Goal: Task Accomplishment & Management: Manage account settings

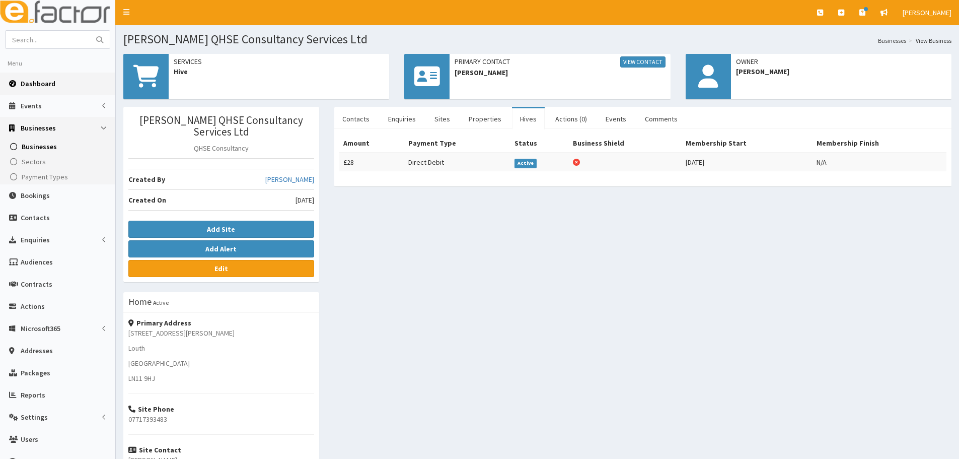
click at [38, 83] on span "Dashboard" at bounding box center [38, 83] width 35 height 9
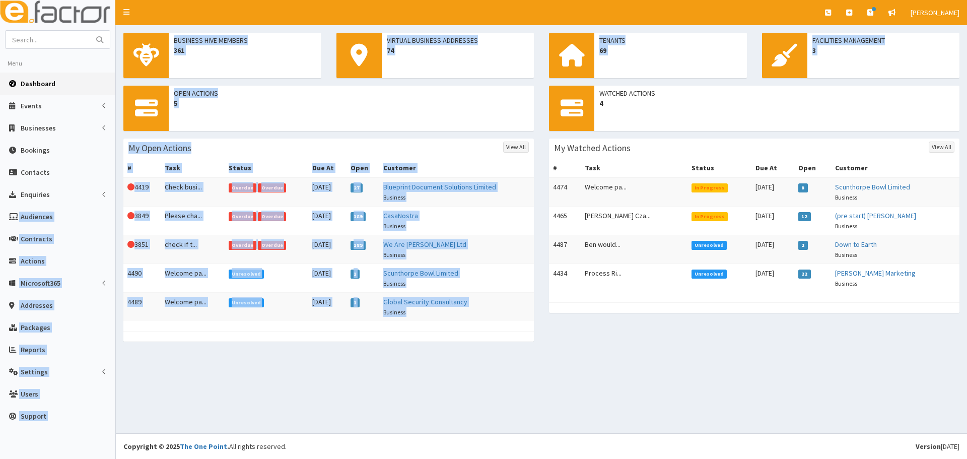
drag, startPoint x: 514, startPoint y: 363, endPoint x: 115, endPoint y: 184, distance: 436.3
click at [115, 184] on div "E Toggle navigation Quick Create Create Business Create Booking Create Contact" at bounding box center [483, 229] width 967 height 459
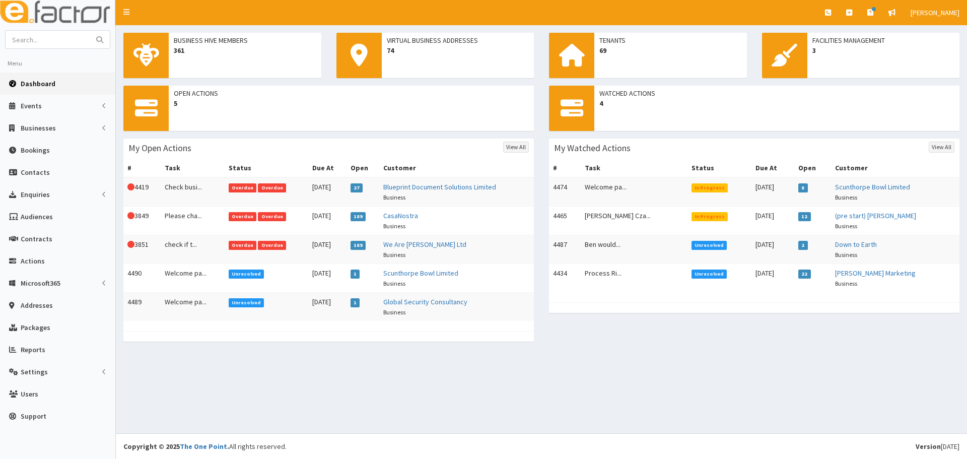
click at [692, 361] on div "Business Hive Members 361 Virtual Business Addresses 74 Tenants 69 Facilities M…" at bounding box center [541, 229] width 851 height 408
drag, startPoint x: 480, startPoint y: 342, endPoint x: 229, endPoint y: 338, distance: 250.8
click at [228, 333] on div "Open Actions 5 My Open Actions View All # Task Status Due At Open Customer This…" at bounding box center [328, 219] width 425 height 266
click at [268, 358] on section "Business Hive Members 361 Virtual Business Addresses 74 Tenants 69 Facilities M…" at bounding box center [541, 192] width 851 height 334
paste input "Jason Threadgold Funeral Director"
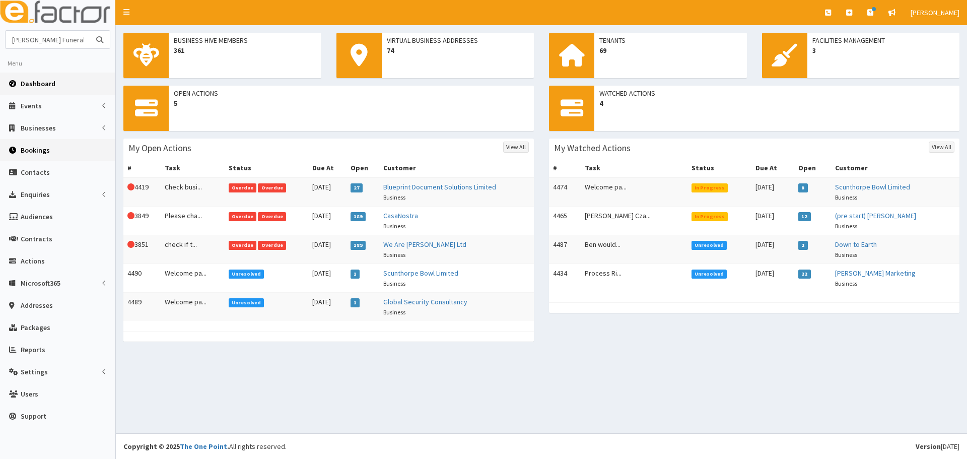
scroll to position [0, 30]
type input "Jason Threadgold Funeral Director"
click at [90, 31] on button "submit" at bounding box center [100, 40] width 20 height 18
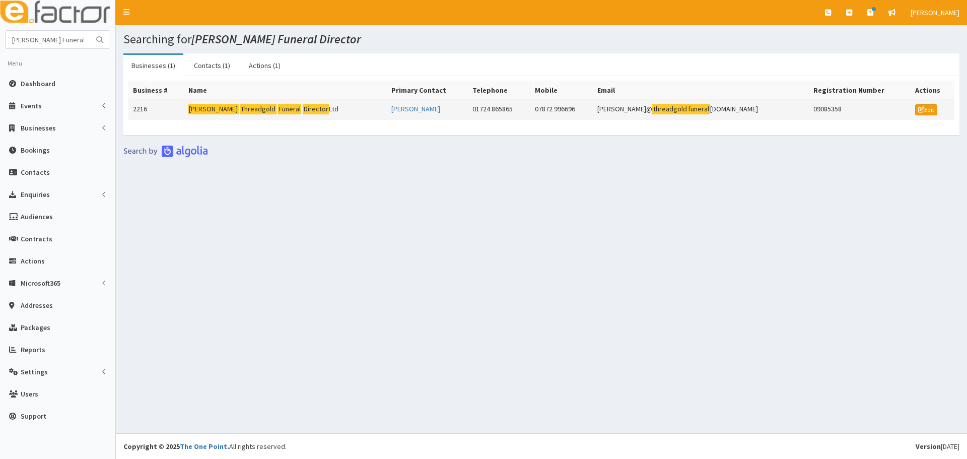
click at [200, 104] on mark "Jason" at bounding box center [213, 109] width 50 height 11
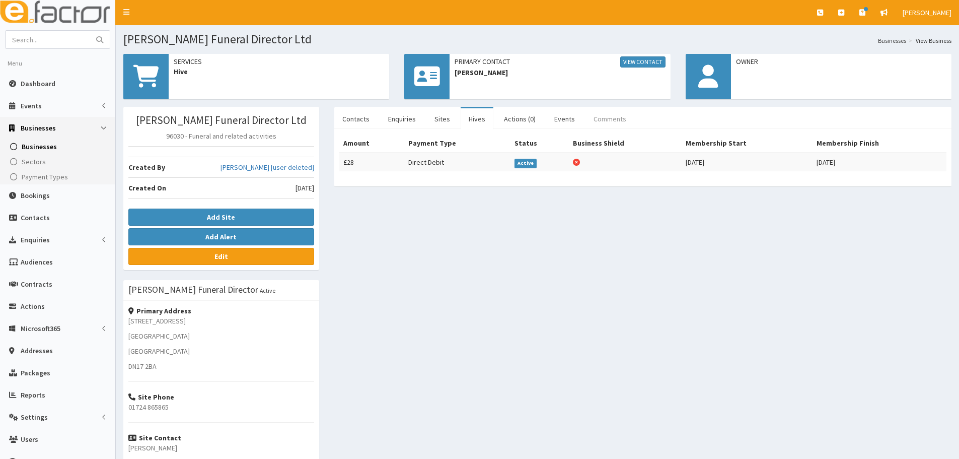
click at [590, 117] on link "Comments" at bounding box center [610, 118] width 49 height 21
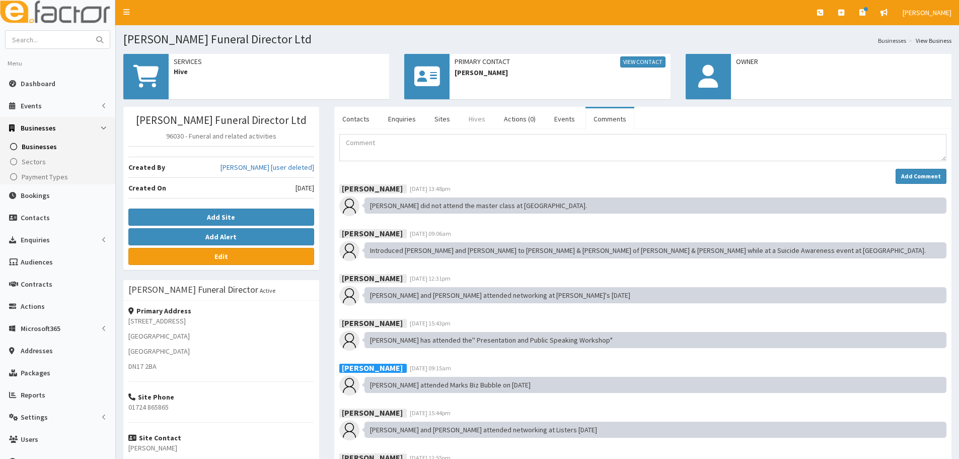
click at [476, 119] on link "Hives" at bounding box center [477, 118] width 33 height 21
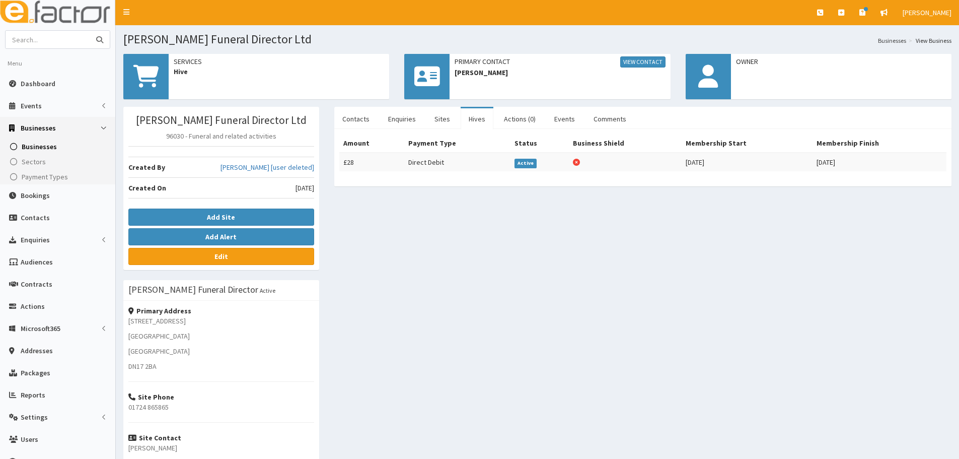
drag, startPoint x: 47, startPoint y: 36, endPoint x: 49, endPoint y: 25, distance: 10.8
click at [47, 36] on input "text" at bounding box center [48, 40] width 85 height 18
click at [70, 35] on input "Kenwi" at bounding box center [48, 40] width 85 height 18
type input "K"
type input "Nicolsons"
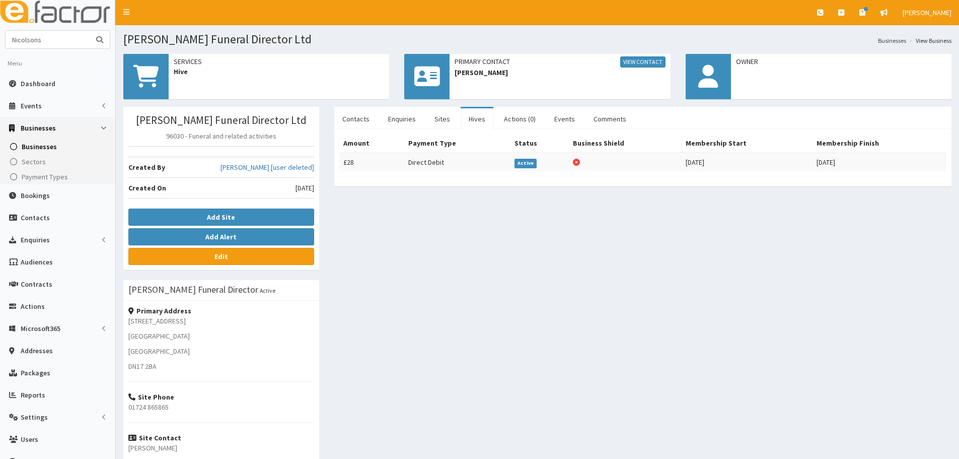
click at [90, 31] on button "submit" at bounding box center [100, 40] width 20 height 18
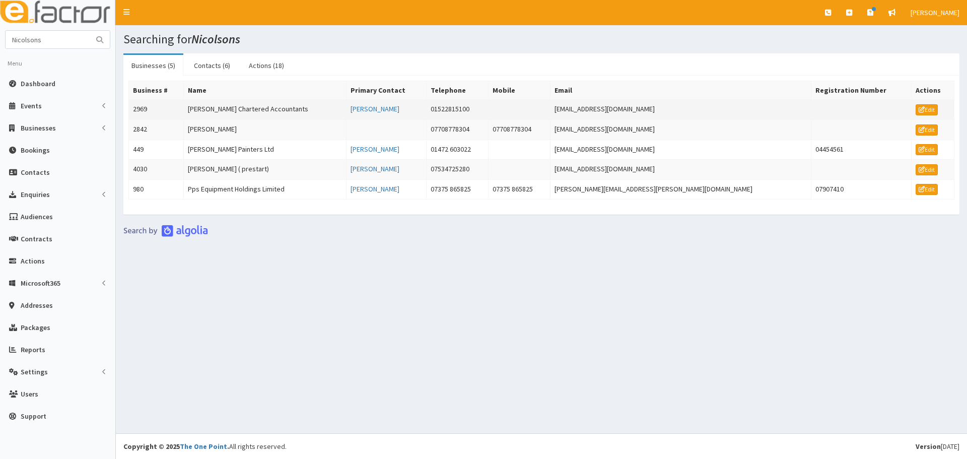
click at [265, 114] on td "[PERSON_NAME] Chartered Accountants" at bounding box center [264, 110] width 163 height 20
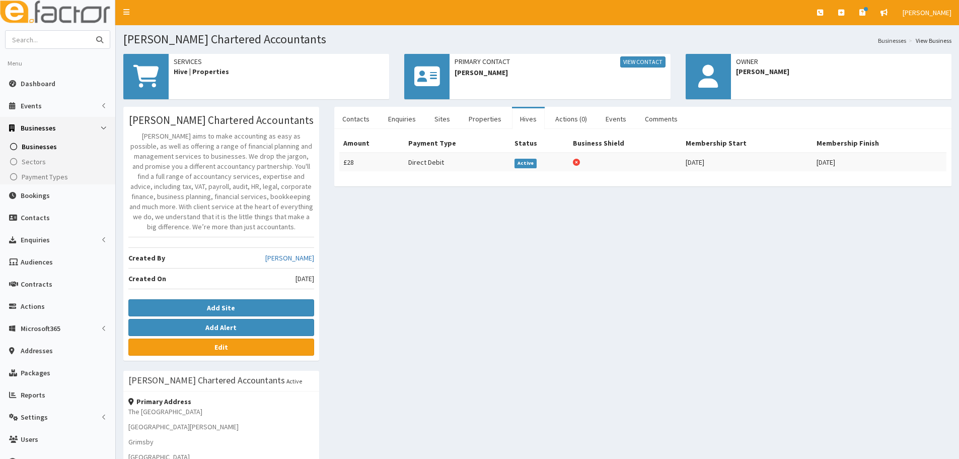
click at [57, 35] on input "text" at bounding box center [48, 40] width 85 height 18
type input "probia"
click at [90, 31] on button "submit" at bounding box center [100, 40] width 20 height 18
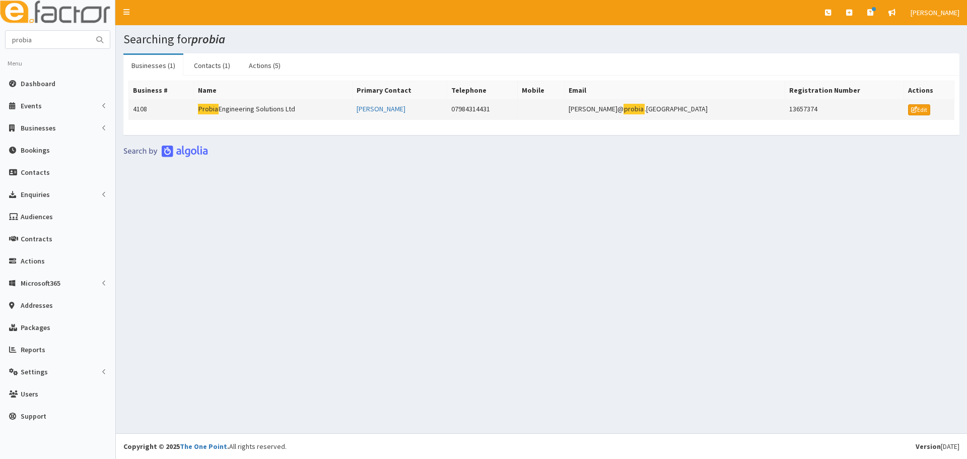
click at [250, 104] on td "Probia Engineering Solutions Ltd" at bounding box center [272, 110] width 159 height 20
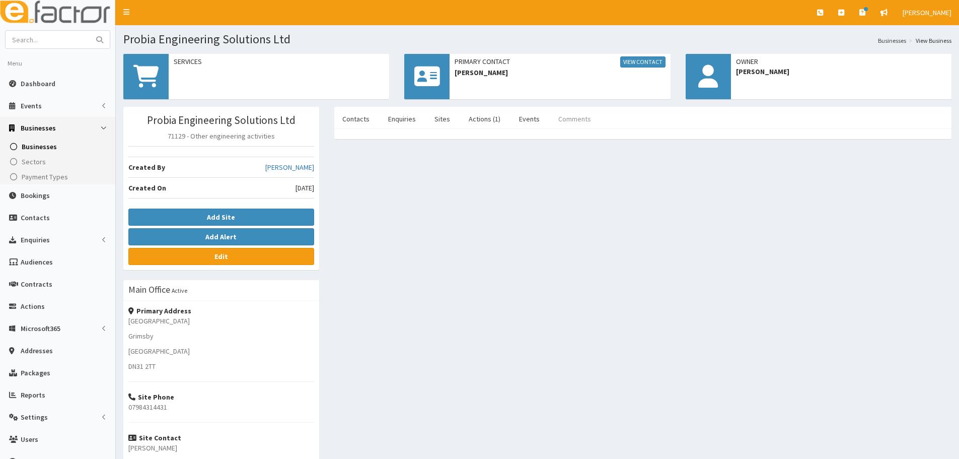
click at [577, 120] on link "Comments" at bounding box center [574, 118] width 49 height 21
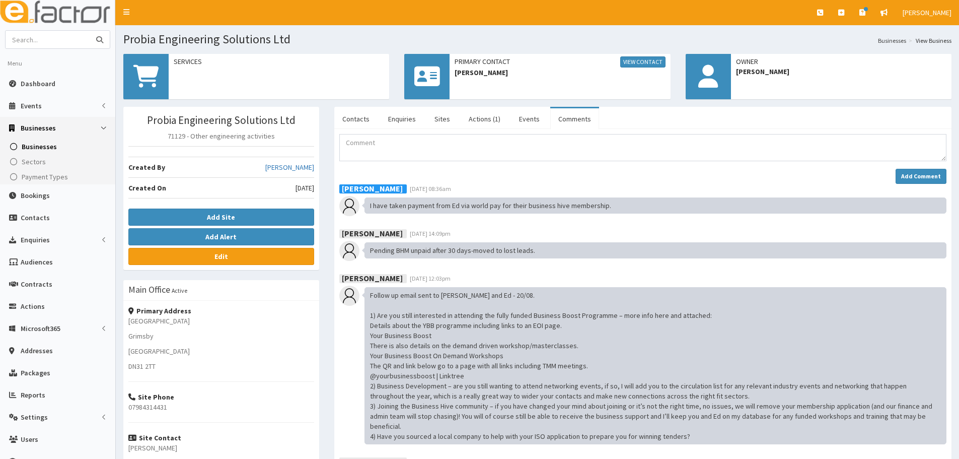
paste input "[PERSON_NAME]"
type input "[PERSON_NAME]"
click at [90, 31] on button "submit" at bounding box center [100, 40] width 20 height 18
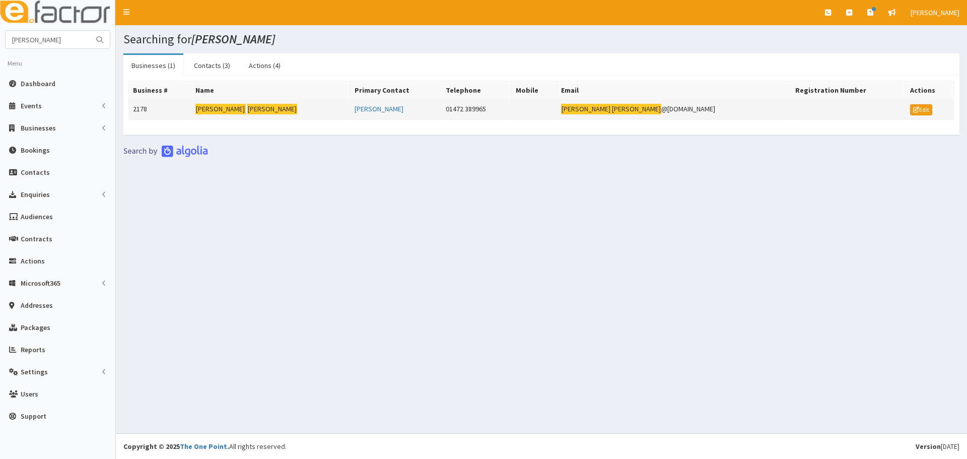
click at [233, 115] on td "Chris Frear" at bounding box center [270, 110] width 159 height 20
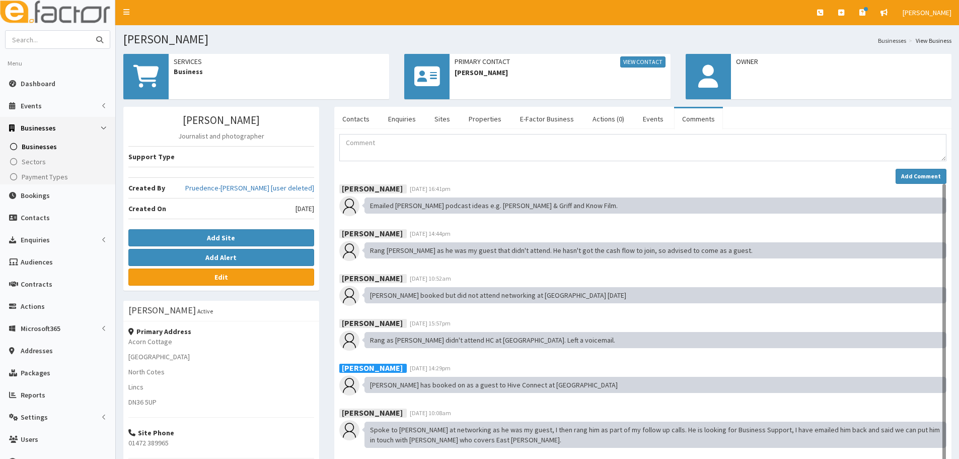
click at [60, 40] on input "text" at bounding box center [48, 40] width 85 height 18
type input "[PERSON_NAME]"
click at [90, 31] on button "submit" at bounding box center [100, 40] width 20 height 18
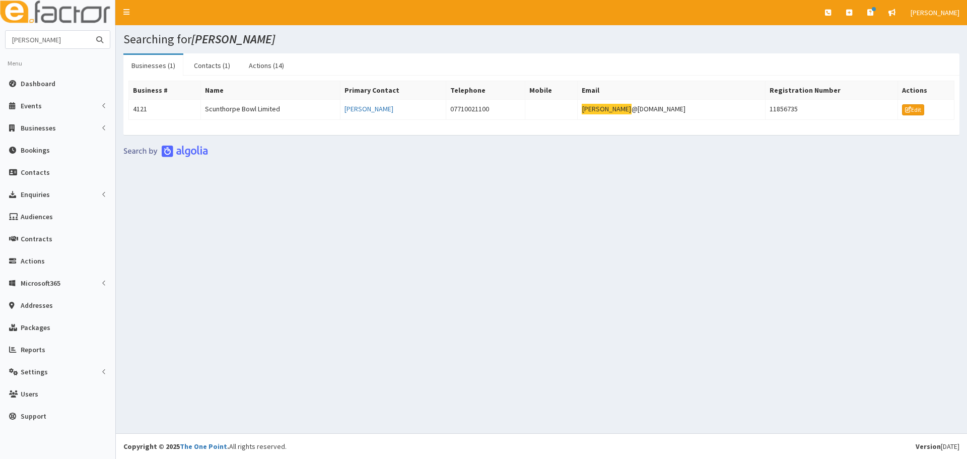
drag, startPoint x: 62, startPoint y: 47, endPoint x: -103, endPoint y: 32, distance: 165.8
click at [0, 32] on html "E Toggle navigation Quick Create Create Business Create Booking" at bounding box center [483, 229] width 967 height 459
type input "[PERSON_NAME]"
click at [90, 31] on button "submit" at bounding box center [100, 40] width 20 height 18
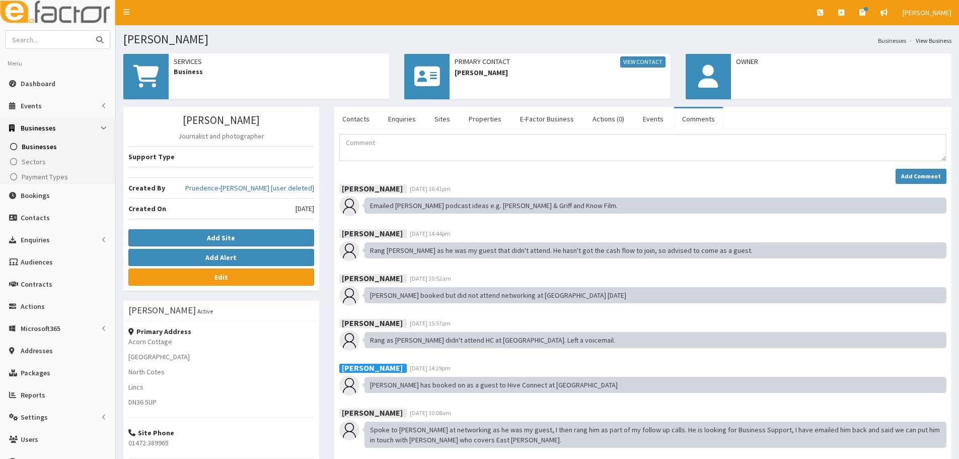
click at [50, 42] on input "text" at bounding box center [48, 40] width 85 height 18
paste input "DUV Properties Limited"
type input "DUV Properties Limited"
click at [90, 31] on button "submit" at bounding box center [100, 40] width 20 height 18
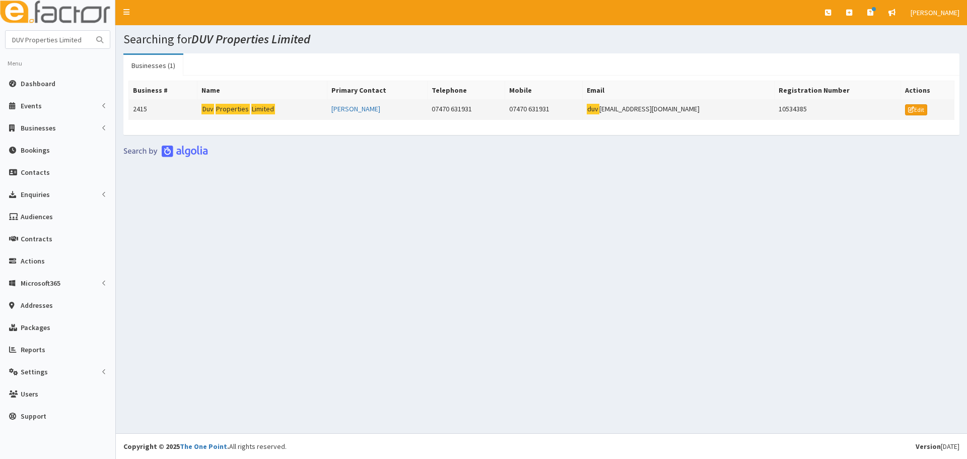
click at [249, 115] on td "Duv Properties Limited" at bounding box center [261, 110] width 129 height 20
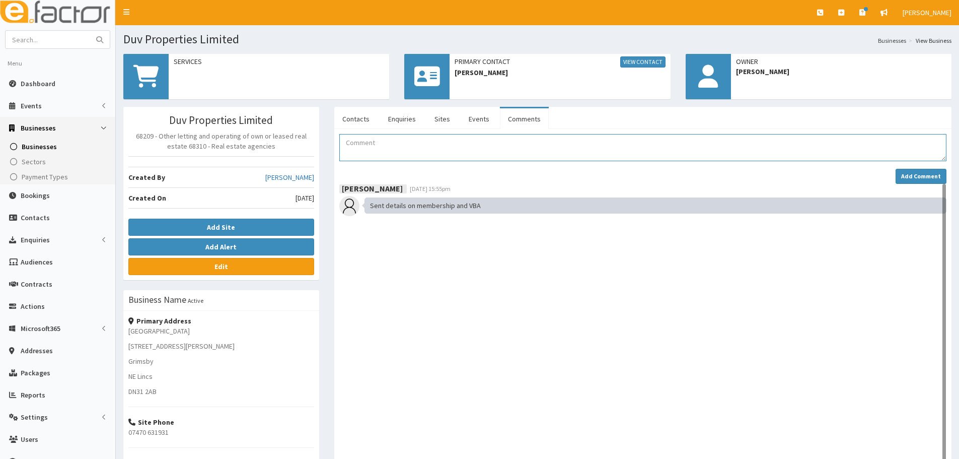
click at [467, 150] on textarea "Comment" at bounding box center [642, 147] width 607 height 27
click at [470, 151] on textarea "Comment" at bounding box center [642, 147] width 607 height 27
type textarea "Alex has booked on as a guest to Hive Connect on 02.09.2025 at St Andrews Hospi…"
click at [918, 177] on strong "Add Comment" at bounding box center [921, 176] width 40 height 8
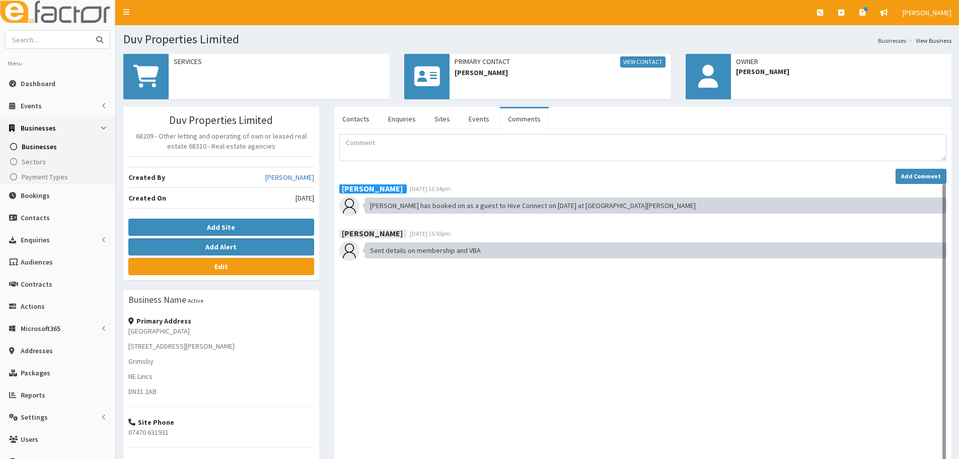
click at [66, 41] on input "text" at bounding box center [48, 40] width 85 height 18
paste input "Holls kitchen"
type input "Holls kitchen"
click at [90, 31] on button "submit" at bounding box center [100, 40] width 20 height 18
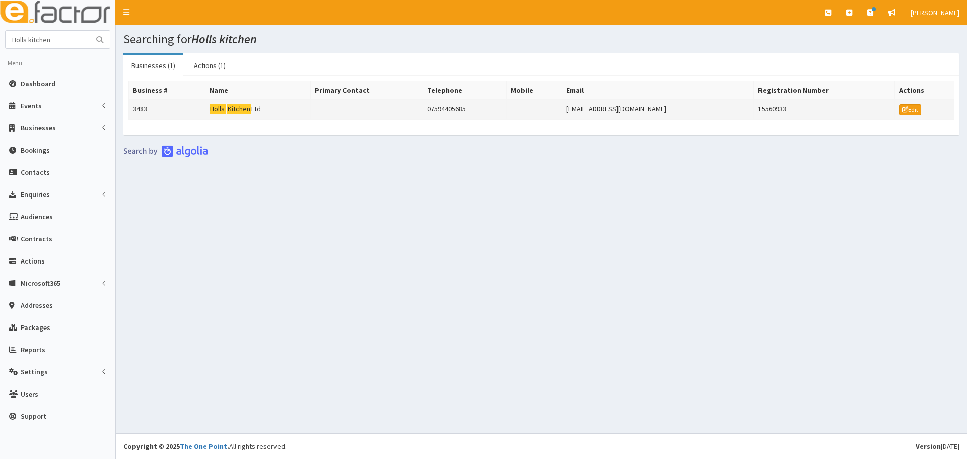
click at [236, 103] on td "Holls Kitchen Ltd" at bounding box center [257, 110] width 105 height 20
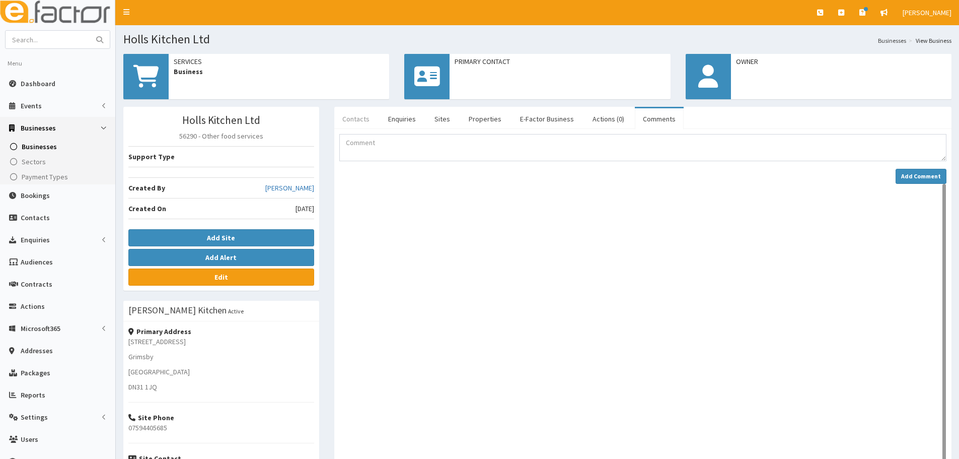
click at [362, 121] on link "Contacts" at bounding box center [355, 118] width 43 height 21
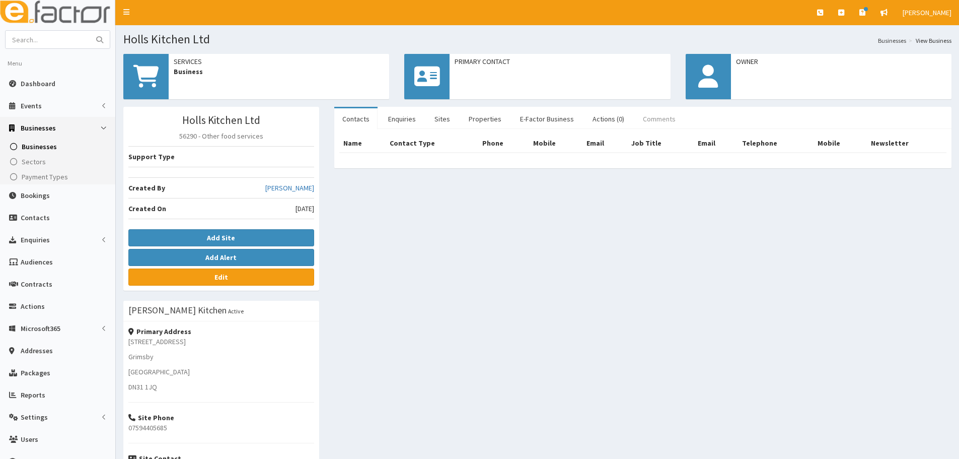
click at [656, 120] on link "Comments" at bounding box center [659, 118] width 49 height 21
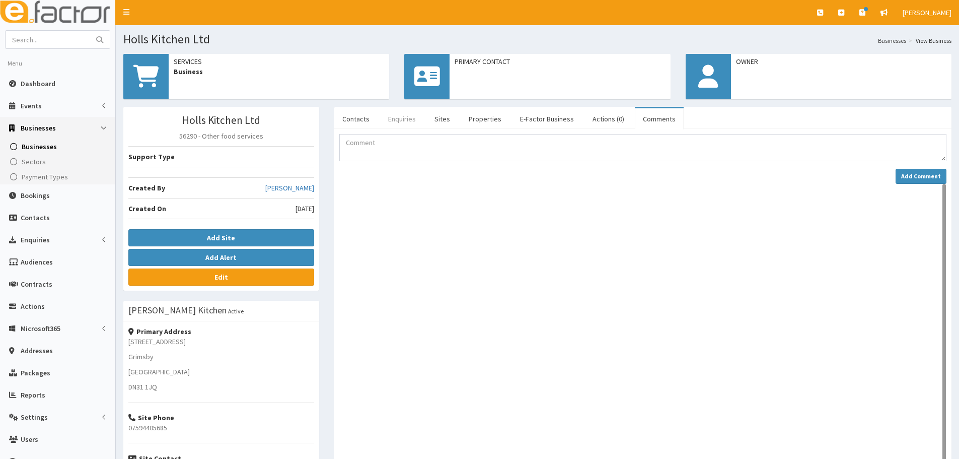
click at [405, 114] on link "Enquiries" at bounding box center [402, 118] width 44 height 21
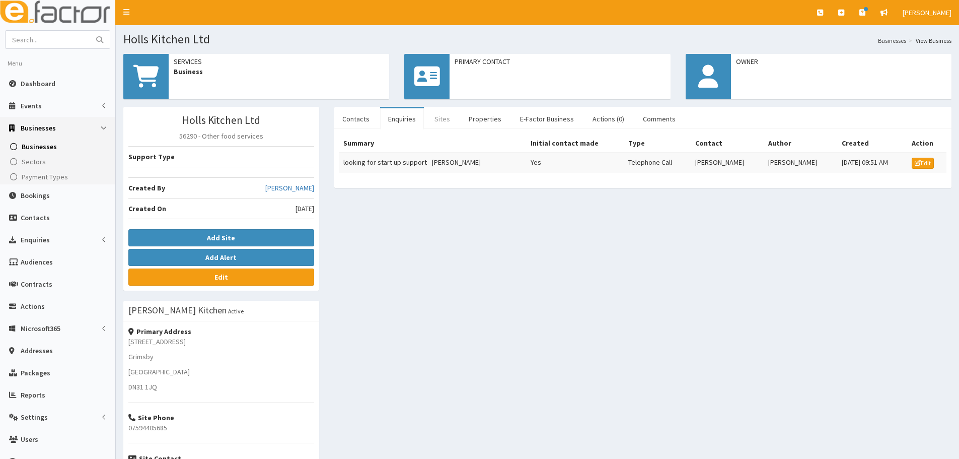
click at [446, 117] on link "Sites" at bounding box center [442, 118] width 32 height 21
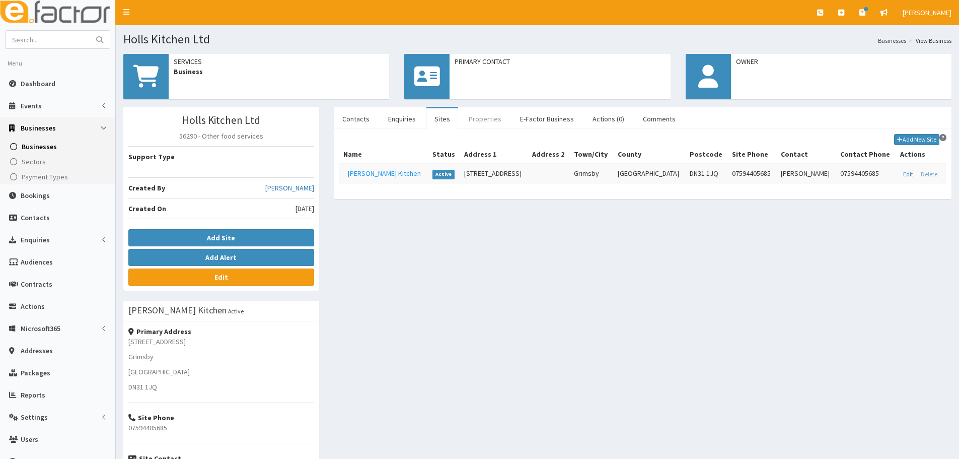
click at [481, 117] on link "Properties" at bounding box center [485, 118] width 49 height 21
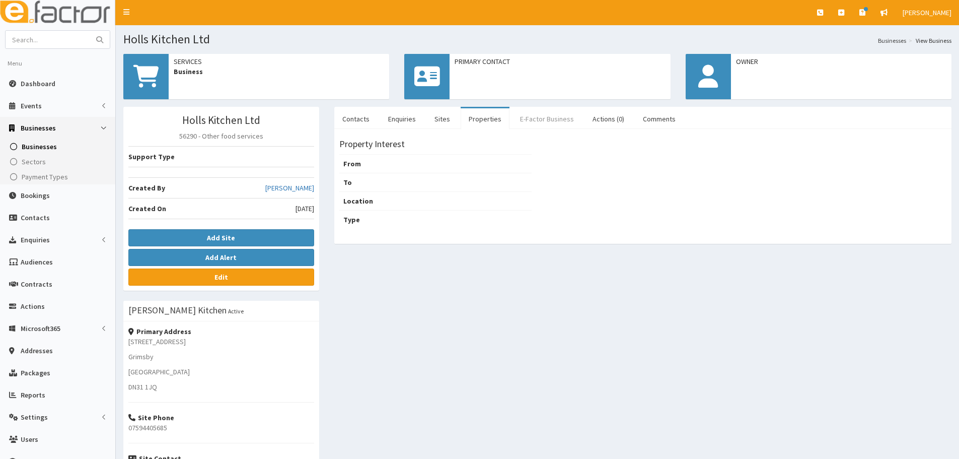
click at [519, 117] on link "E-Factor Business" at bounding box center [547, 118] width 70 height 21
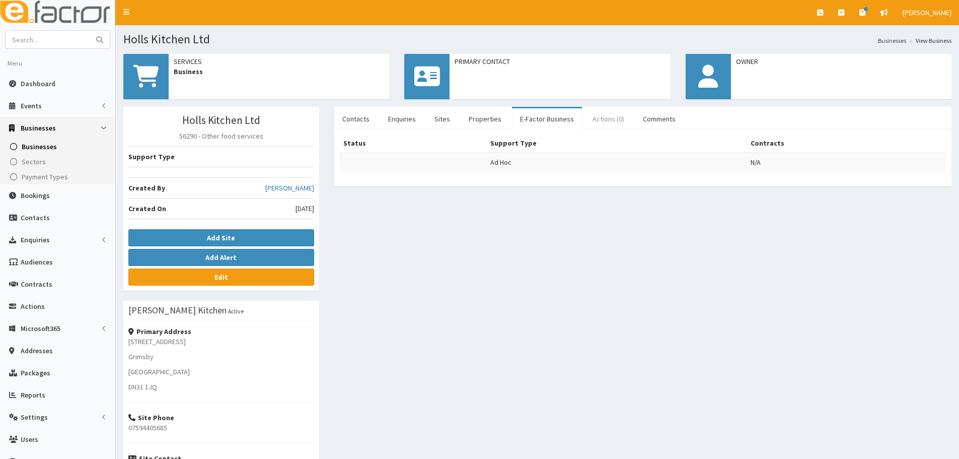
click at [585, 112] on link "Actions (0)" at bounding box center [609, 118] width 48 height 21
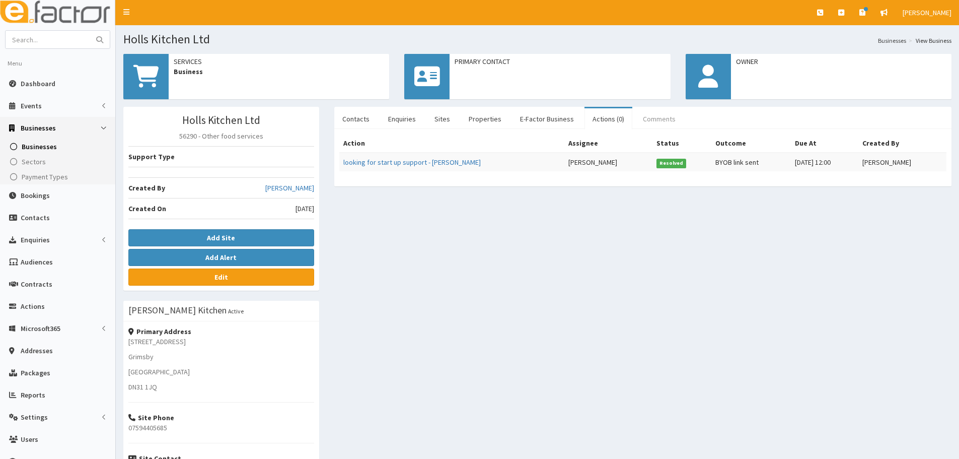
click at [659, 117] on link "Comments" at bounding box center [659, 118] width 49 height 21
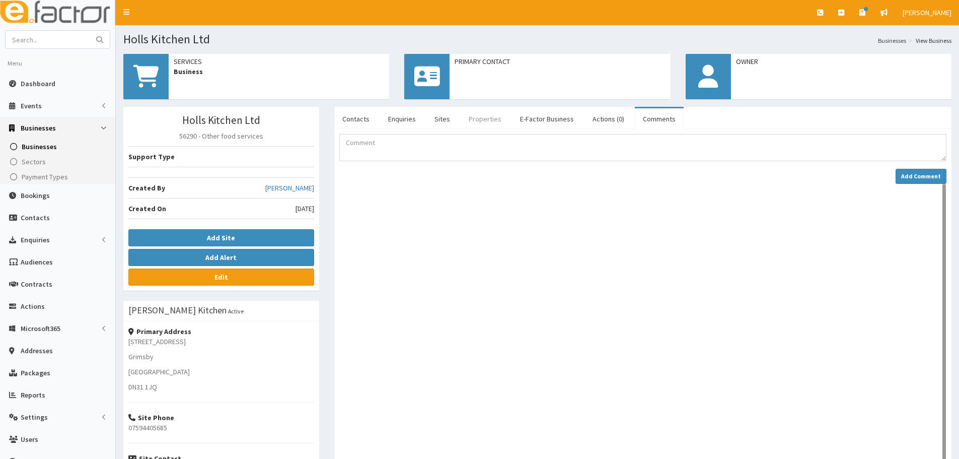
click at [478, 119] on link "Properties" at bounding box center [485, 118] width 49 height 21
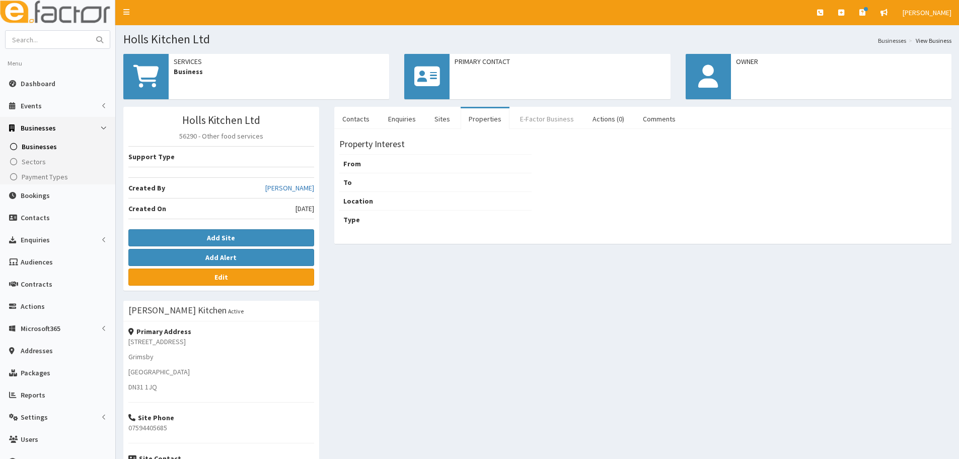
click at [545, 119] on link "E-Factor Business" at bounding box center [547, 118] width 70 height 21
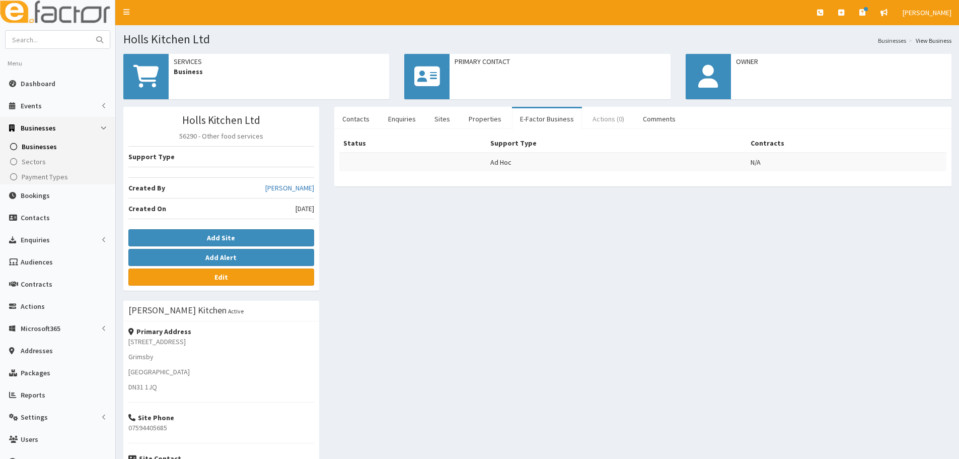
click at [590, 121] on link "Actions (0)" at bounding box center [609, 118] width 48 height 21
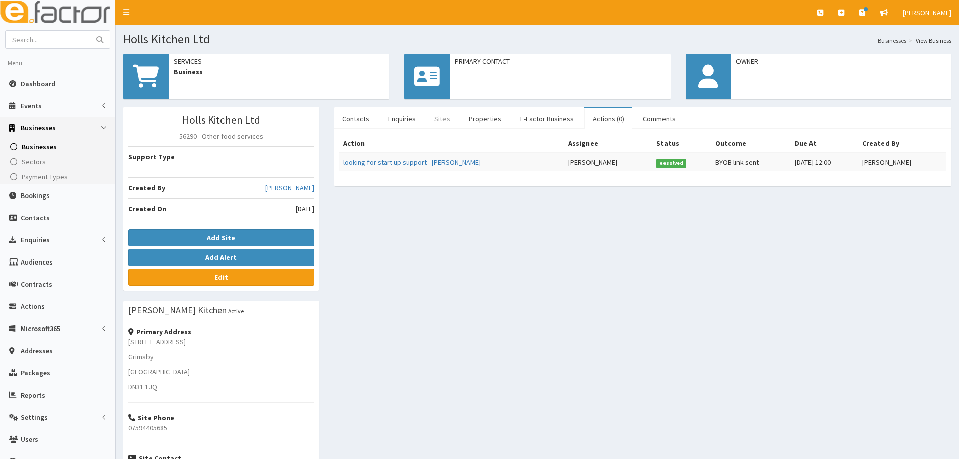
click at [452, 115] on link "Sites" at bounding box center [442, 118] width 32 height 21
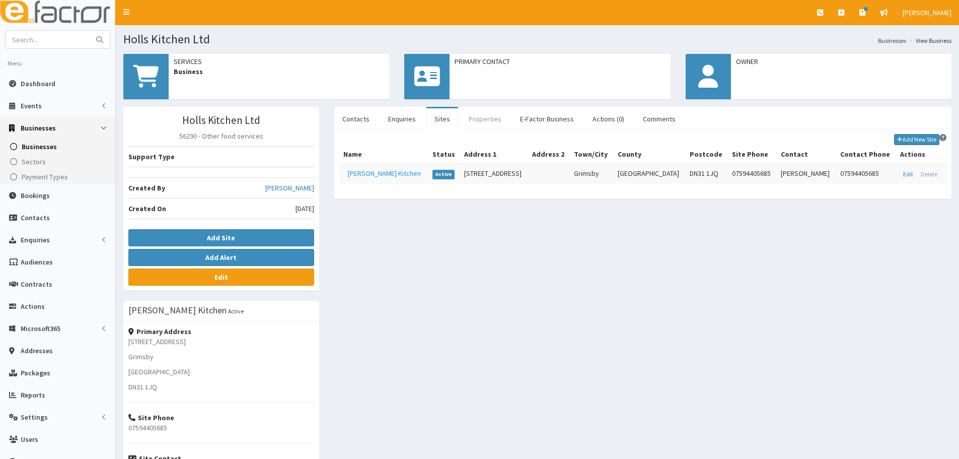
click at [479, 121] on link "Properties" at bounding box center [485, 118] width 49 height 21
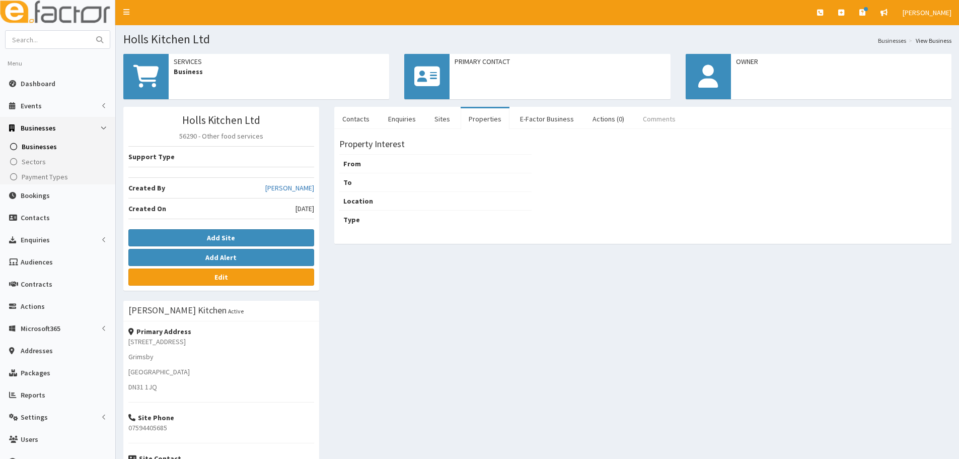
click at [662, 115] on link "Comments" at bounding box center [659, 118] width 49 height 21
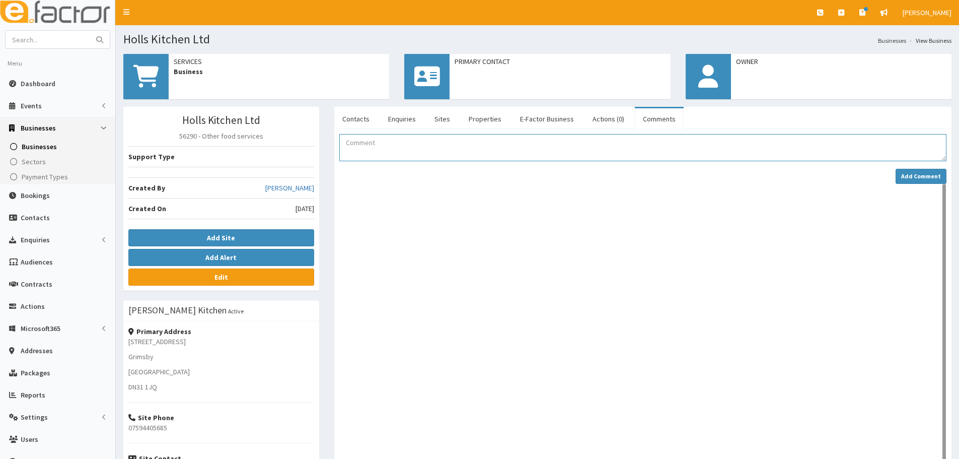
click at [542, 145] on textarea "Comment" at bounding box center [642, 147] width 607 height 27
click at [553, 152] on textarea "Comment" at bounding box center [642, 147] width 607 height 27
click at [363, 127] on link "Contacts" at bounding box center [355, 118] width 43 height 21
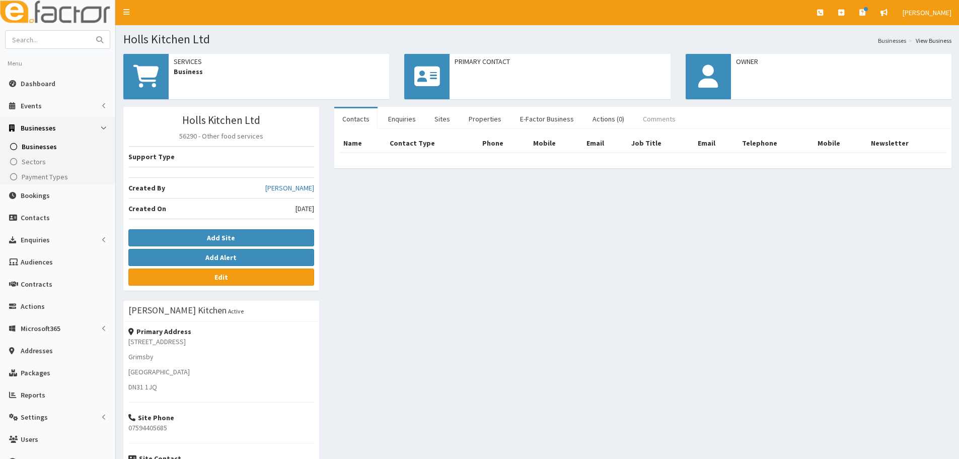
click at [674, 113] on link "Comments" at bounding box center [659, 118] width 49 height 21
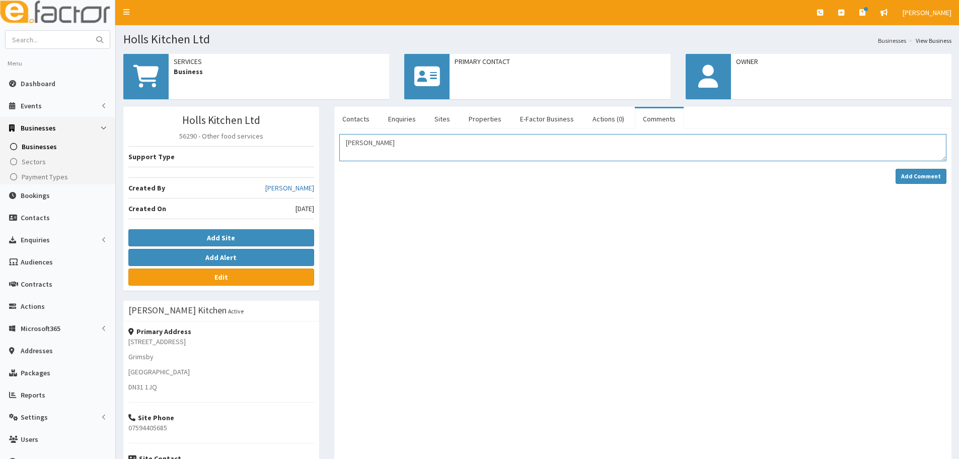
drag, startPoint x: 329, startPoint y: 146, endPoint x: 305, endPoint y: 143, distance: 24.3
click at [305, 143] on div "Holls Kitchen Ltd 56290 - Other food services Support Type Created By Hazel Wil…" at bounding box center [537, 336] width 843 height 458
click at [548, 145] on textarea "Jen and Holly have booked onto Hive Connect as a guest on" at bounding box center [642, 147] width 607 height 27
click at [516, 147] on textarea "Jen and Holly have booked onto Hive Connect as a guest on 2.09.2025 at St Andre…" at bounding box center [642, 147] width 607 height 27
drag, startPoint x: 523, startPoint y: 143, endPoint x: 742, endPoint y: 163, distance: 220.4
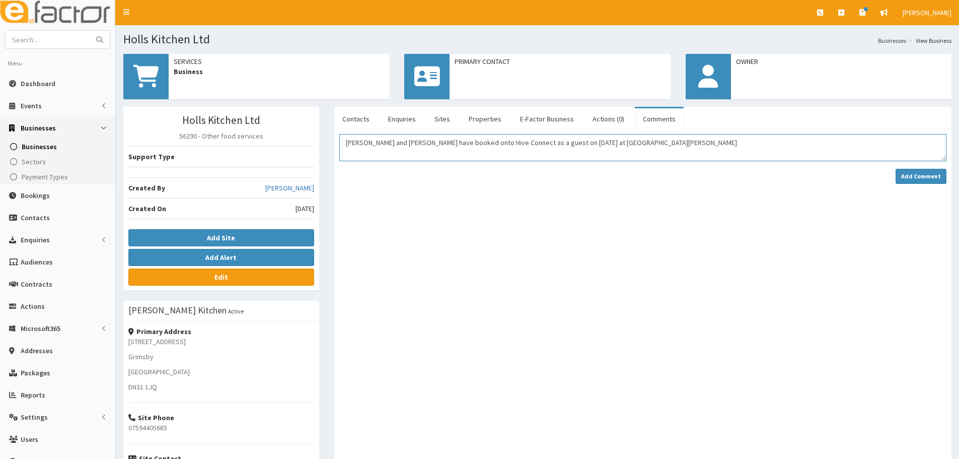
click at [522, 143] on textarea "Jen and Holly have booked onto Hive Connect as a guest on 2.09.2025 at St Andre…" at bounding box center [642, 147] width 607 height 27
click at [646, 148] on textarea "Jen and Holly have booked onto Hive Connect as a guest on 02.09.2025 at St Andr…" at bounding box center [642, 147] width 607 height 27
type textarea "Jen and Holly have booked onto Hive Connect as a guest on 02.09.2025 at St Andr…"
click at [930, 174] on strong "Add Comment" at bounding box center [921, 176] width 40 height 8
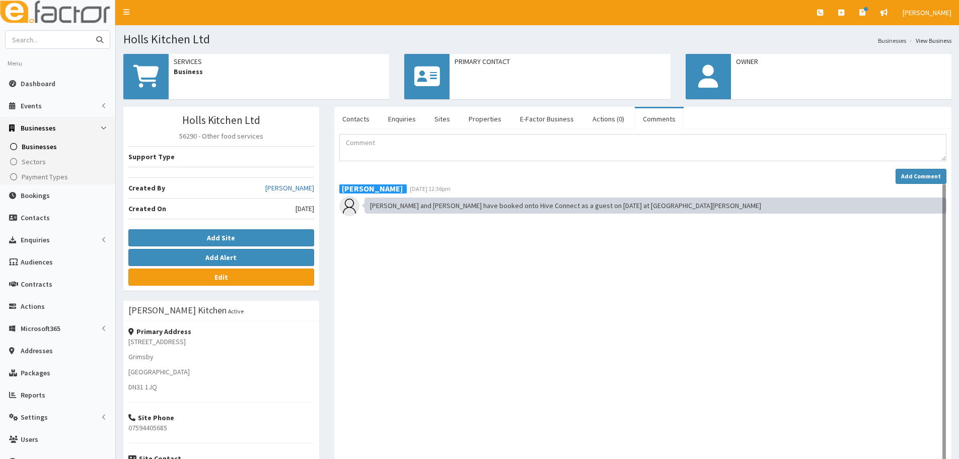
click at [52, 41] on input "text" at bounding box center [48, 40] width 85 height 18
paste input "[PERSON_NAME]"
type input "[PERSON_NAME]"
click at [90, 31] on button "submit" at bounding box center [100, 40] width 20 height 18
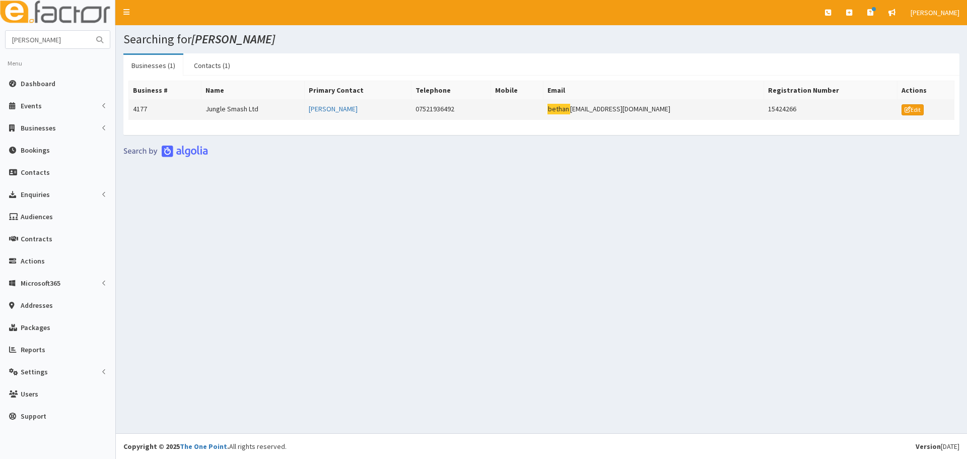
click at [259, 111] on td "Jungle Smash Ltd" at bounding box center [252, 110] width 103 height 20
